Goal: Information Seeking & Learning: Learn about a topic

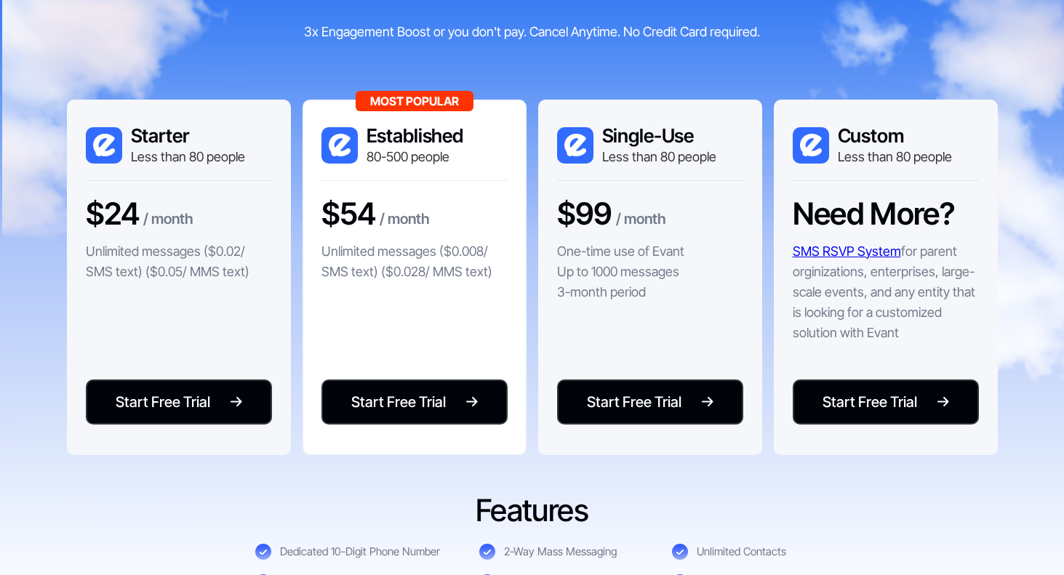
scroll to position [274, 0]
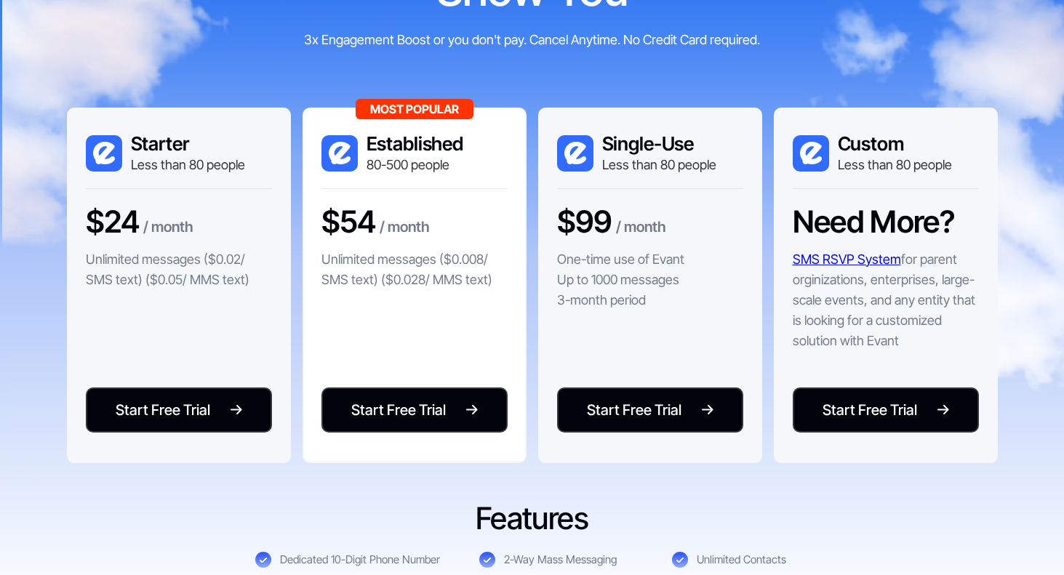
click at [460, 270] on p "Unlimited messages ($0.008/ SMS text) ($0.028/ MMS text)" at bounding box center [415, 270] width 186 height 41
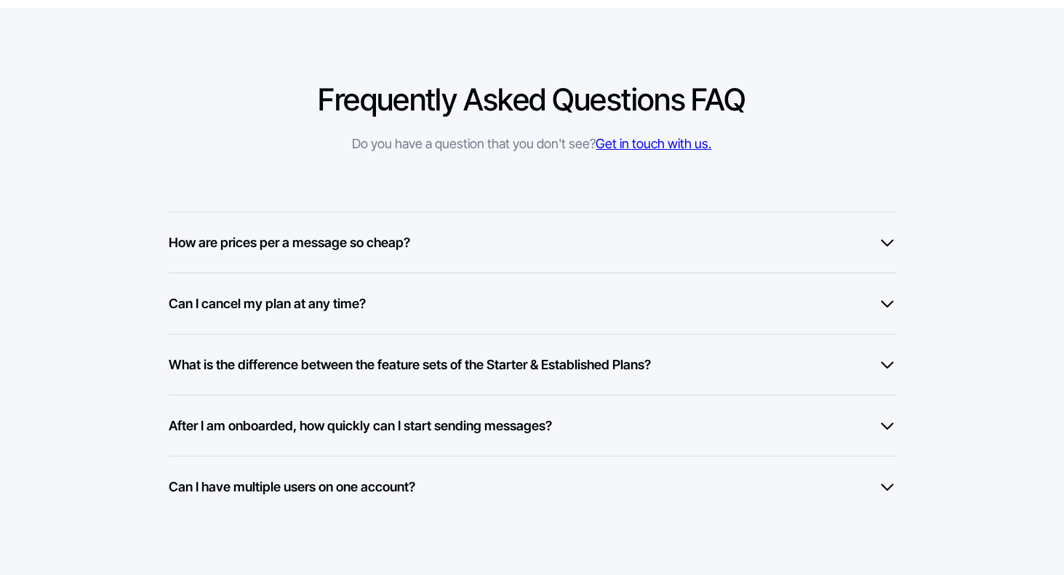
scroll to position [1166, 0]
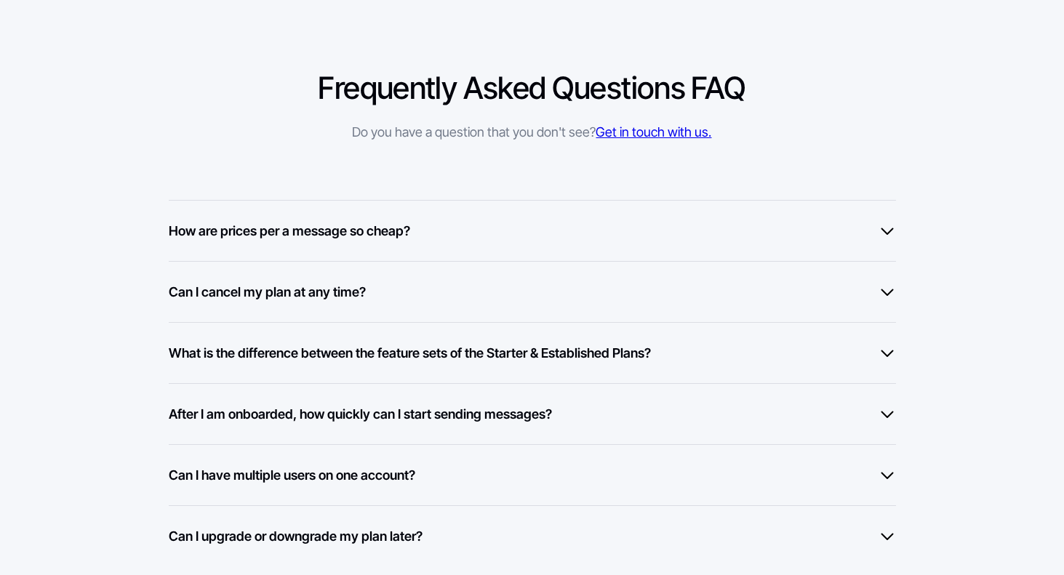
click at [460, 239] on div "How are prices per a message so cheap?" at bounding box center [532, 231] width 727 height 20
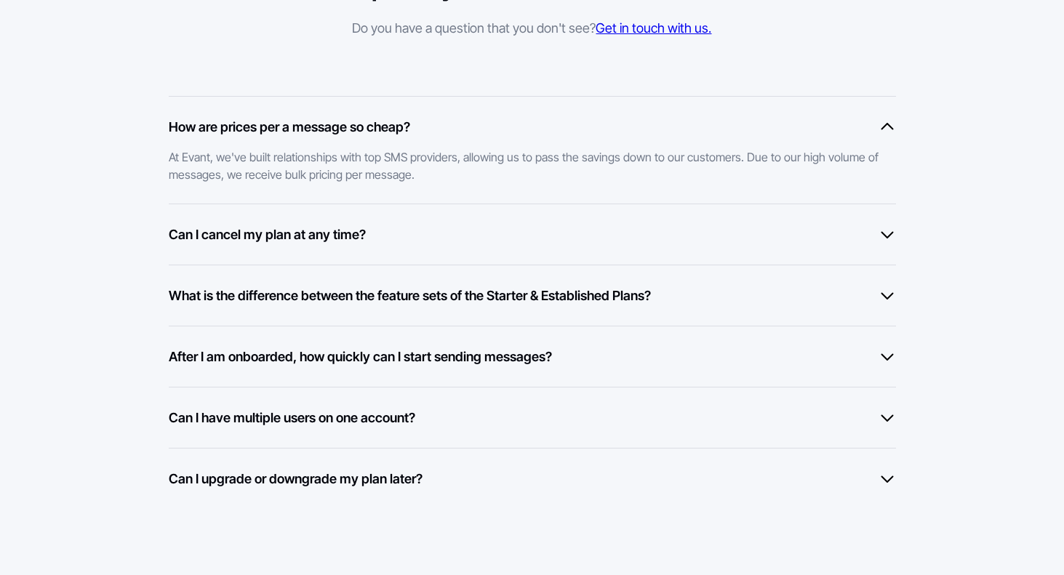
scroll to position [1269, 0]
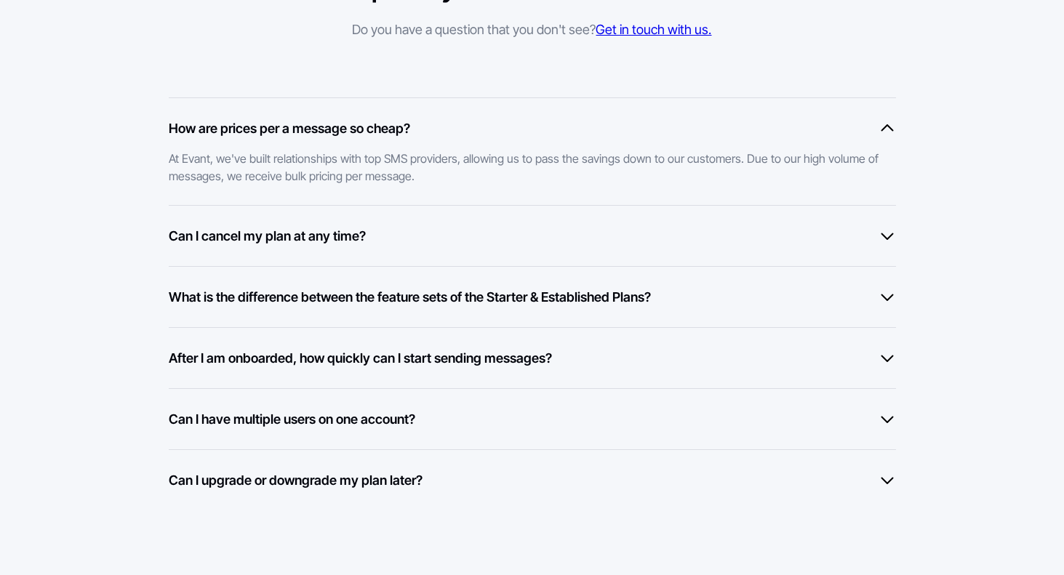
click at [395, 239] on div "Can I cancel my plan at any time?" at bounding box center [532, 236] width 727 height 20
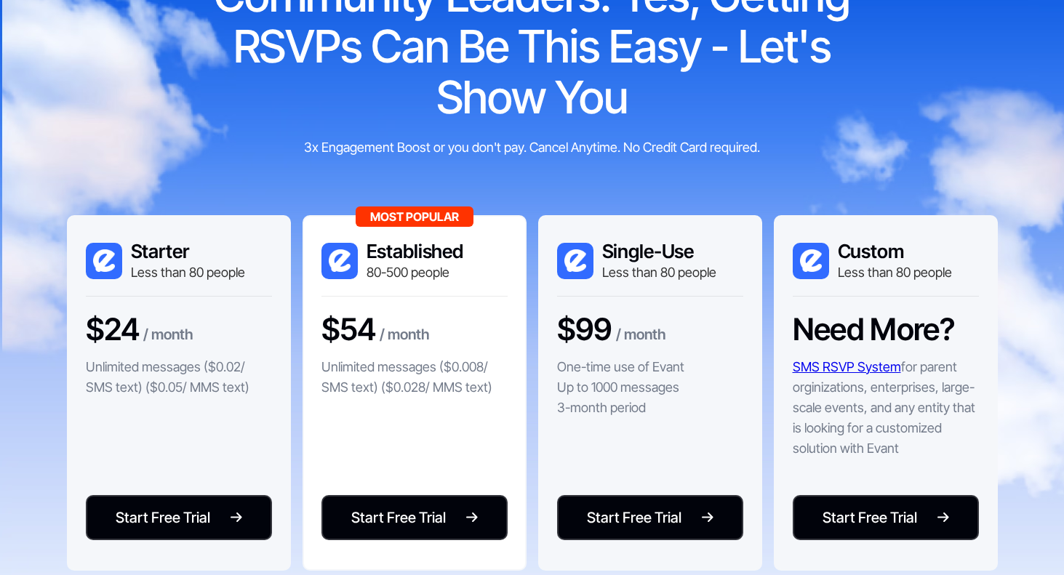
scroll to position [244, 0]
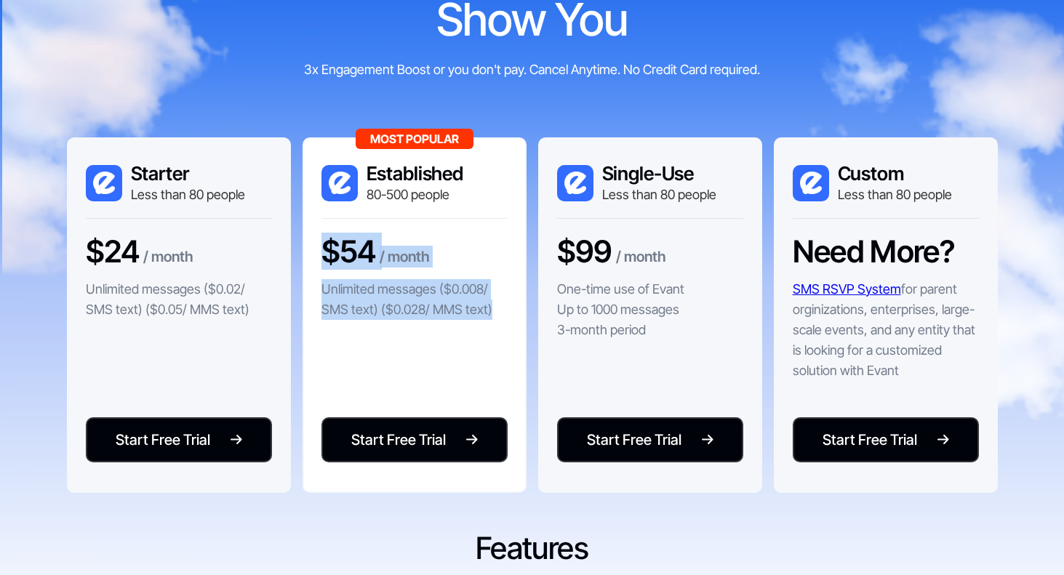
drag, startPoint x: 322, startPoint y: 245, endPoint x: 503, endPoint y: 318, distance: 194.5
click at [503, 318] on div "$54 / month Unlimited messages ($0.008/ SMS text) ($0.028/ MMS text)" at bounding box center [415, 284] width 186 height 100
copy div "$54 / month Unlimited messages ($0.008/ SMS text) ($0.028/ MMS text)"
click at [443, 239] on div "$54 / month Unlimited messages ($0.008/ SMS text) ($0.028/ MMS text)" at bounding box center [415, 284] width 186 height 100
drag, startPoint x: 319, startPoint y: 290, endPoint x: 498, endPoint y: 304, distance: 180.3
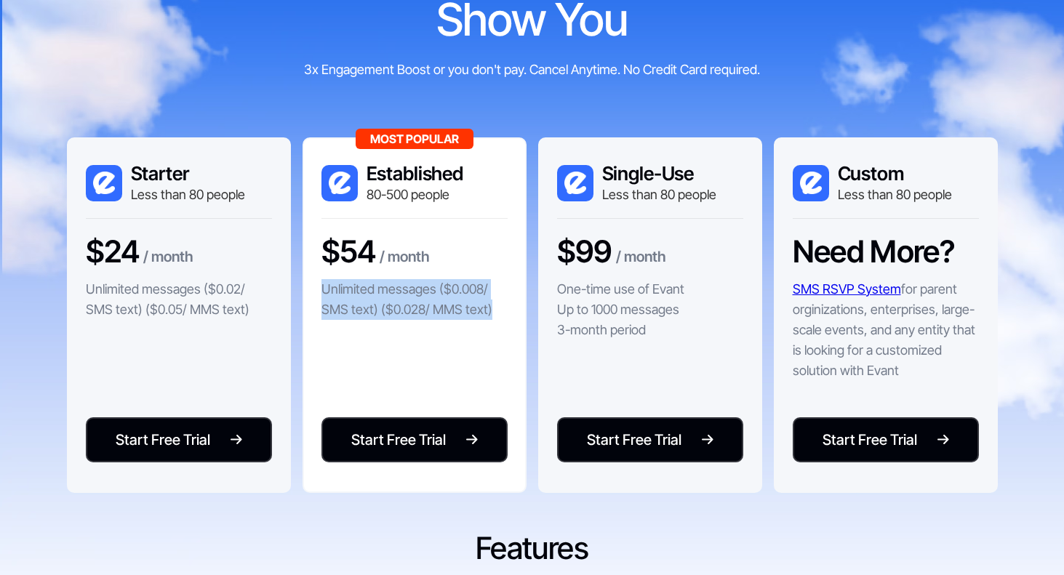
click at [497, 306] on div "Most Popular Established 80-500 people $54 / month Unlimited messages ($0.008/ …" at bounding box center [415, 315] width 224 height 356
copy p "Unlimited messages ($0.008/ SMS text) ($0.028/ MMS text)"
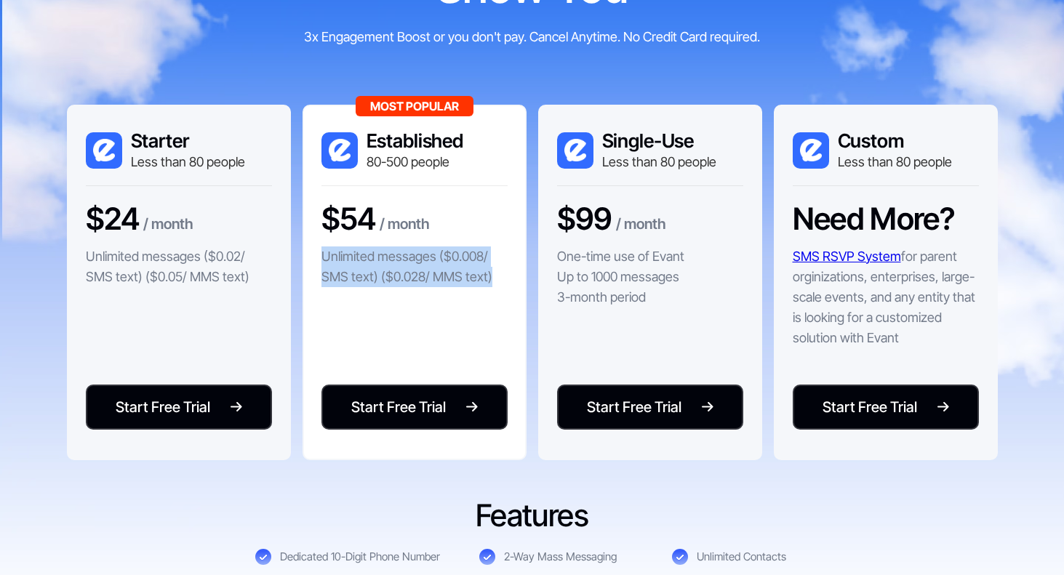
scroll to position [0, 0]
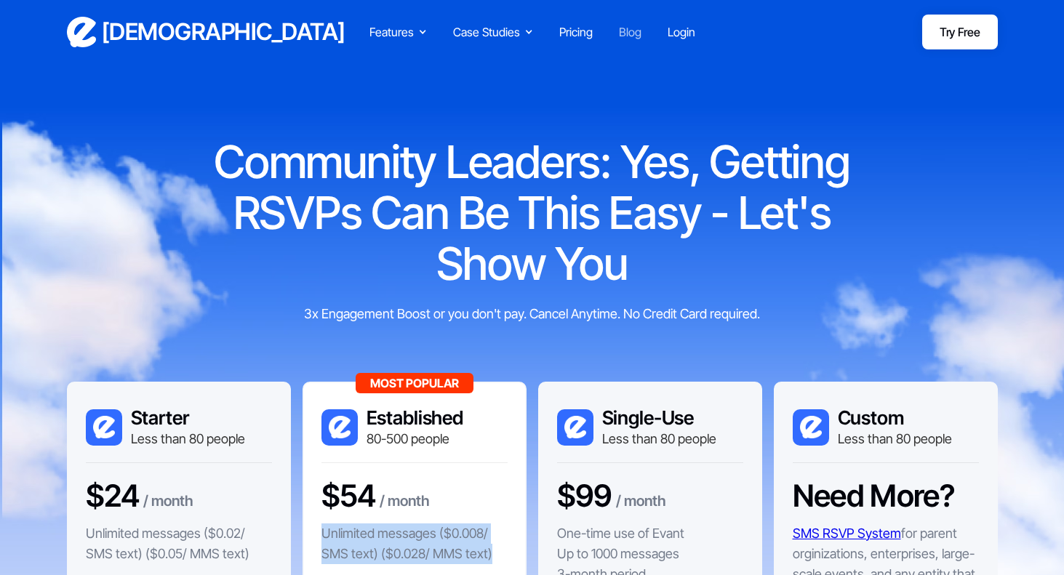
click at [628, 32] on div "Blog" at bounding box center [630, 31] width 23 height 17
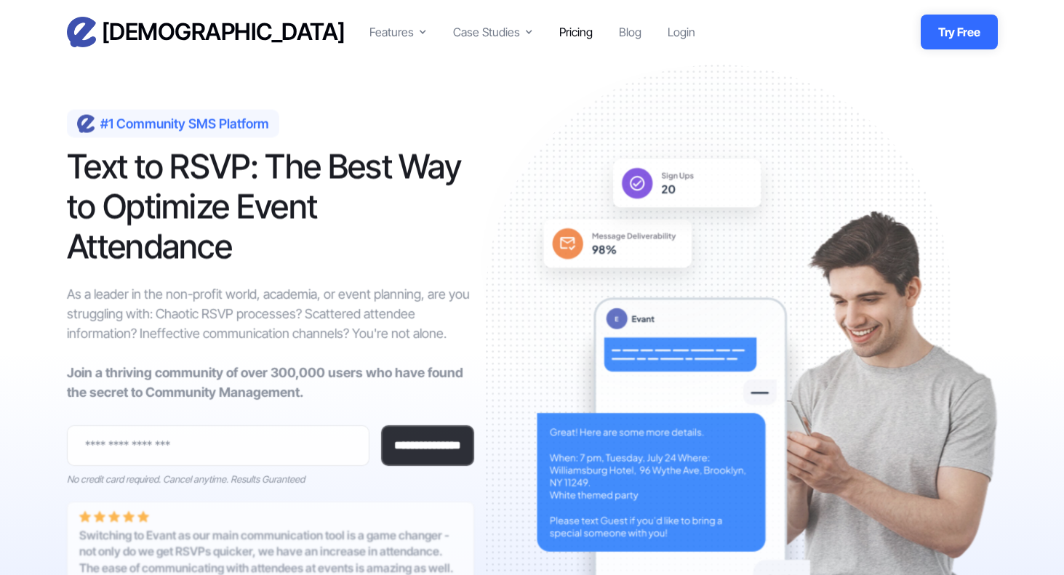
drag, startPoint x: 574, startPoint y: 31, endPoint x: 566, endPoint y: 28, distance: 8.3
click at [574, 30] on div "Pricing" at bounding box center [575, 31] width 33 height 17
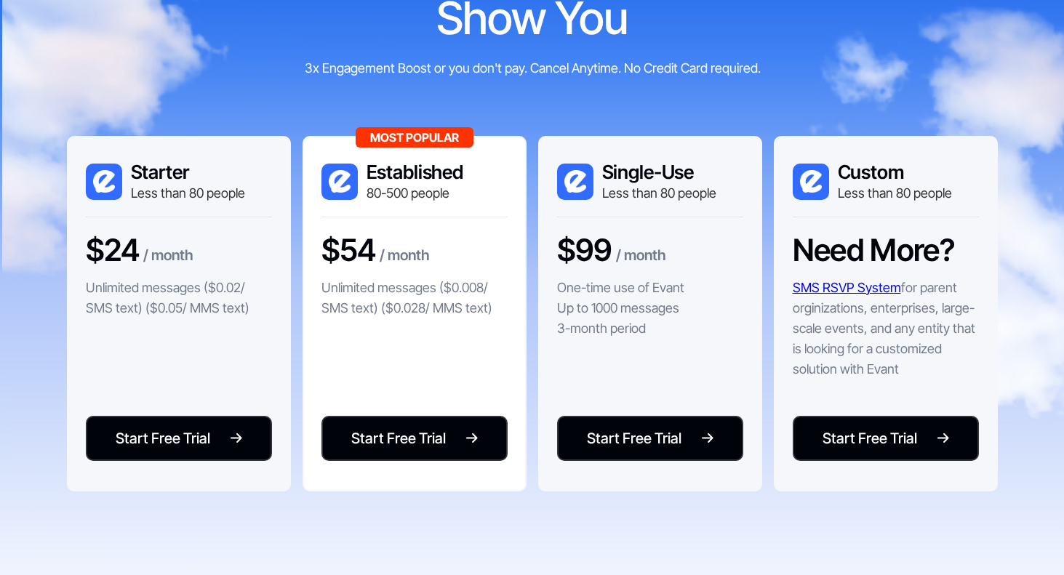
scroll to position [257, 0]
